Goal: Task Accomplishment & Management: Manage account settings

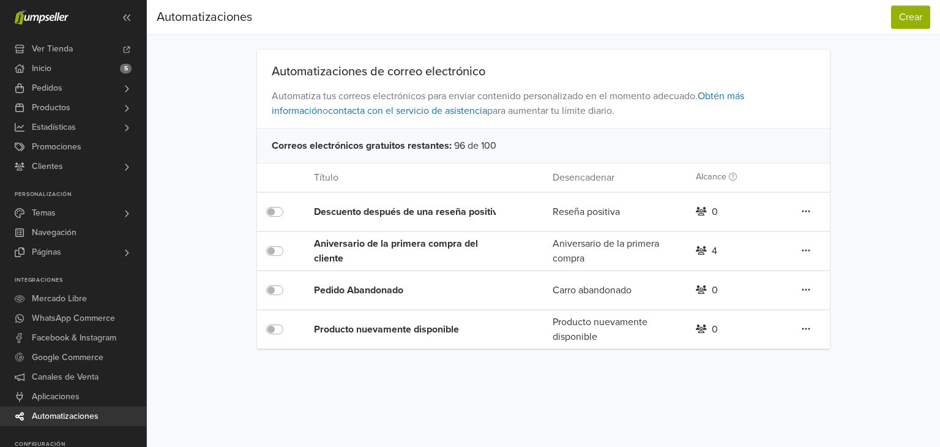
click at [808, 250] on icon at bounding box center [806, 251] width 9 height 10
click at [841, 241] on div "Automatizaciones de correo electrónico Automatiza tus correos electrónicos para…" at bounding box center [544, 199] width 698 height 299
click at [451, 238] on div "Aniversario de la primera compra del cliente" at bounding box center [409, 250] width 191 height 29
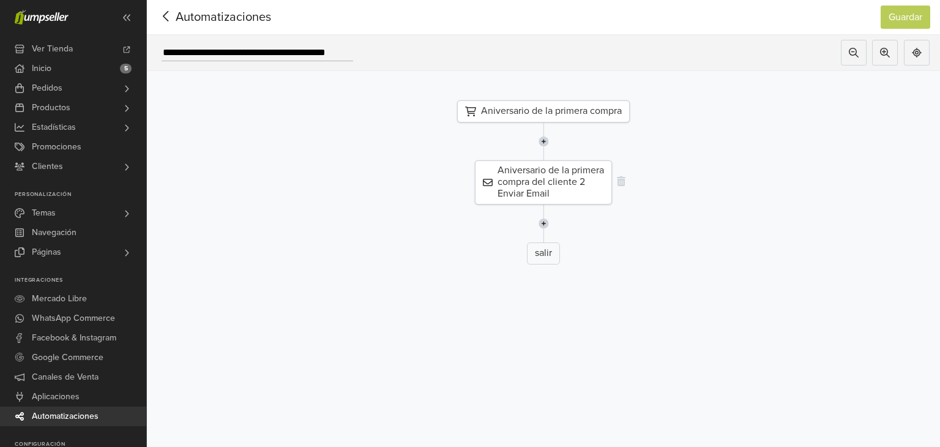
click at [564, 174] on div "Aniversario de la primera compra del cliente 2 Enviar Email" at bounding box center [543, 182] width 137 height 44
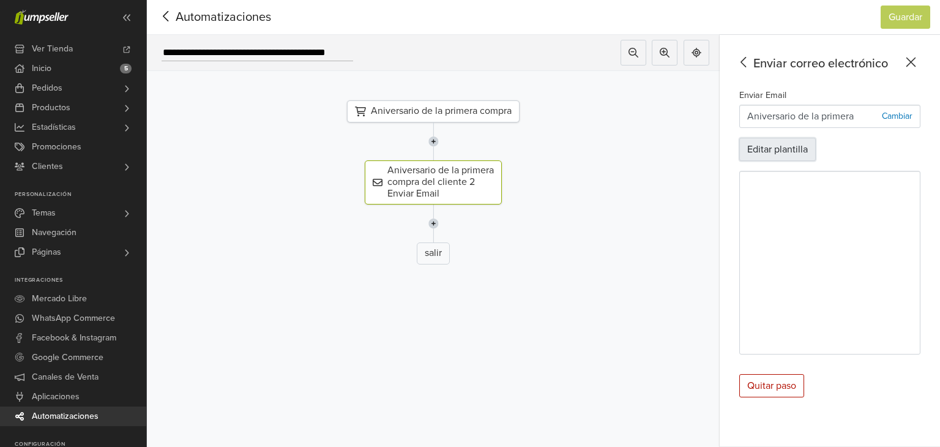
click at [798, 141] on button "Editar plantilla" at bounding box center [778, 149] width 77 height 23
